Goal: Task Accomplishment & Management: Use online tool/utility

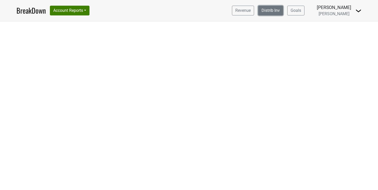
click at [276, 9] on link "Distrib Inv" at bounding box center [270, 11] width 25 height 10
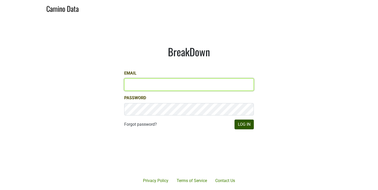
type input "[EMAIL_ADDRESS][DOMAIN_NAME]"
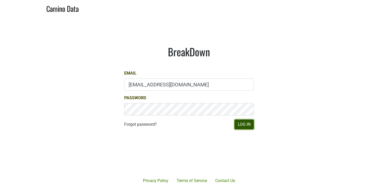
click at [245, 121] on button "Log In" at bounding box center [244, 125] width 19 height 10
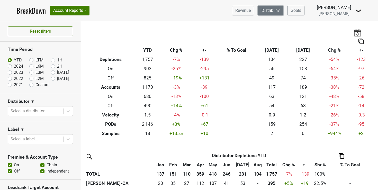
click at [283, 11] on link "Distrib Inv" at bounding box center [270, 11] width 25 height 10
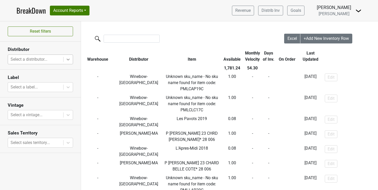
click at [68, 60] on icon at bounding box center [68, 59] width 5 height 5
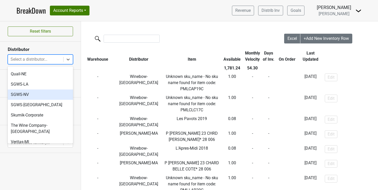
scroll to position [79, 0]
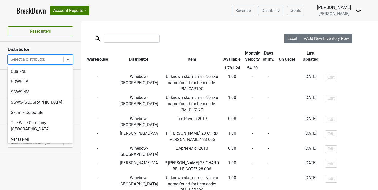
click at [21, 145] on div "Winebow-[GEOGRAPHIC_DATA]" at bounding box center [40, 150] width 65 height 10
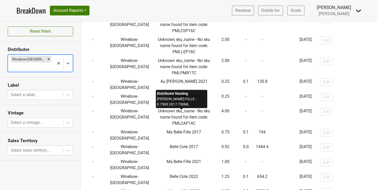
scroll to position [251, 0]
